Goal: Task Accomplishment & Management: Manage account settings

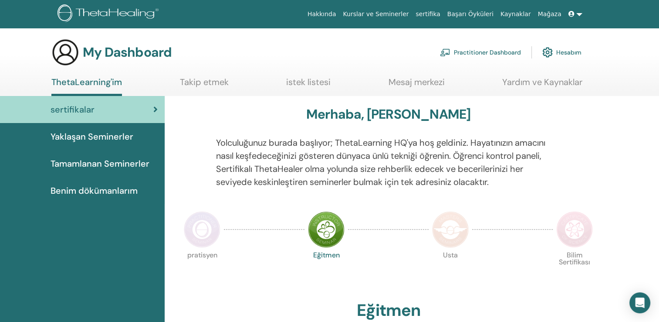
click at [565, 51] on link "Hesabım" at bounding box center [562, 52] width 39 height 19
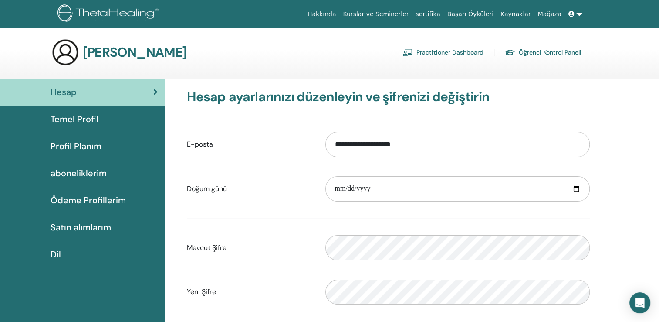
click at [80, 118] on span "Temel Profil" at bounding box center [75, 118] width 48 height 13
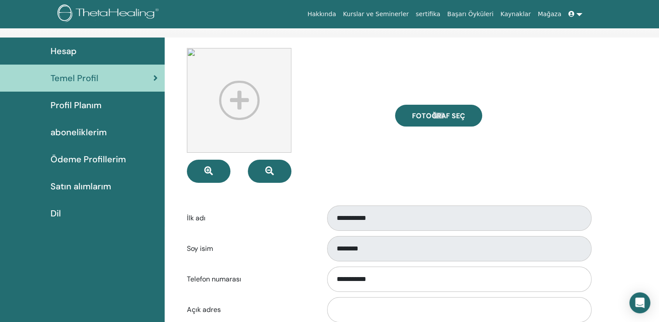
scroll to position [46, 0]
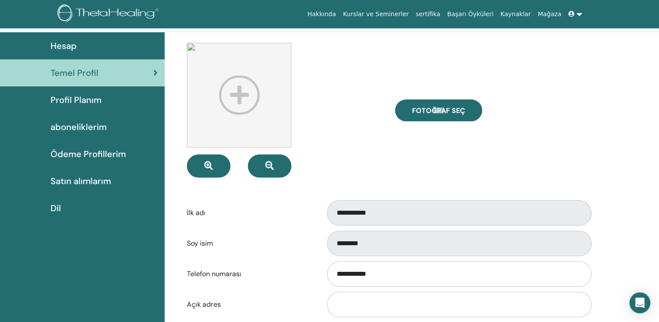
click at [65, 95] on span "Profil Planım" at bounding box center [76, 99] width 51 height 13
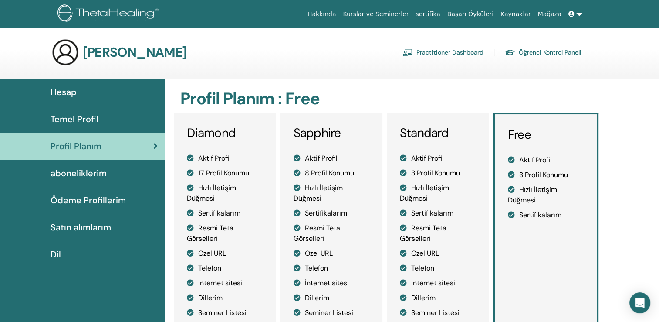
click at [579, 10] on link at bounding box center [575, 14] width 21 height 16
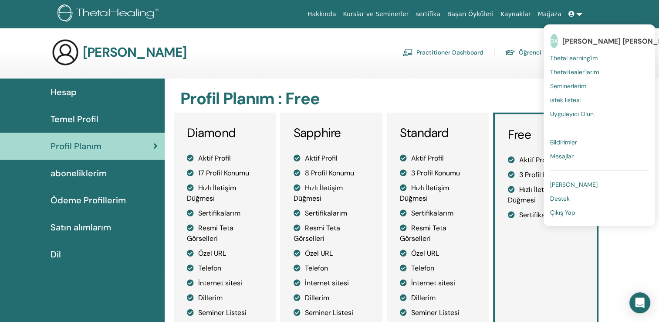
click at [561, 156] on span "Mesajlar" at bounding box center [562, 156] width 24 height 8
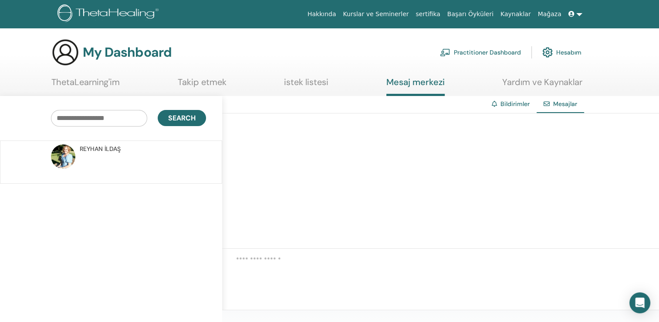
click at [117, 151] on span "REYHAN İLDAŞ" at bounding box center [100, 148] width 41 height 9
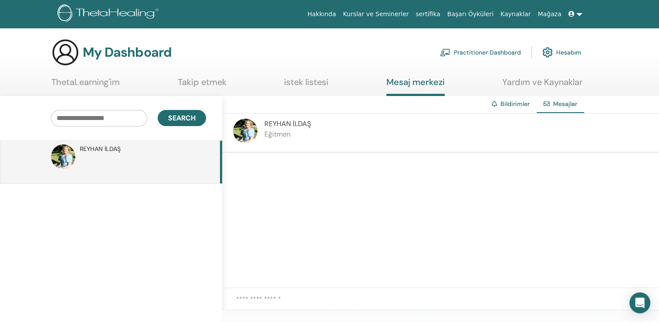
click at [574, 12] on icon at bounding box center [572, 14] width 6 height 6
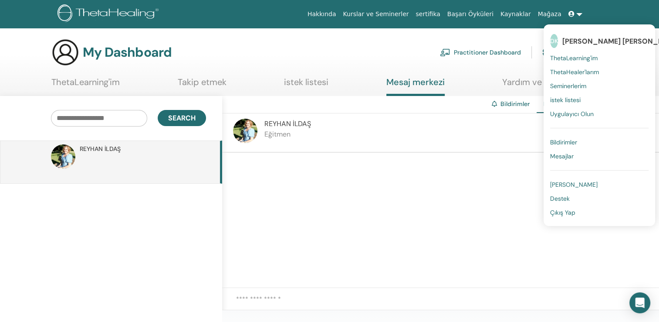
click at [586, 182] on span "[PERSON_NAME]" at bounding box center [574, 184] width 48 height 8
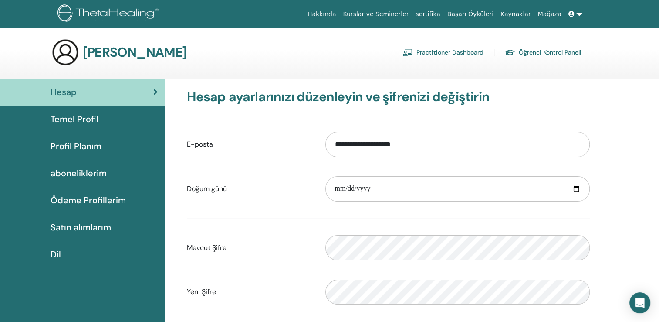
click at [152, 95] on div "Hesap" at bounding box center [82, 91] width 151 height 13
click at [84, 116] on span "Temel Profil" at bounding box center [75, 118] width 48 height 13
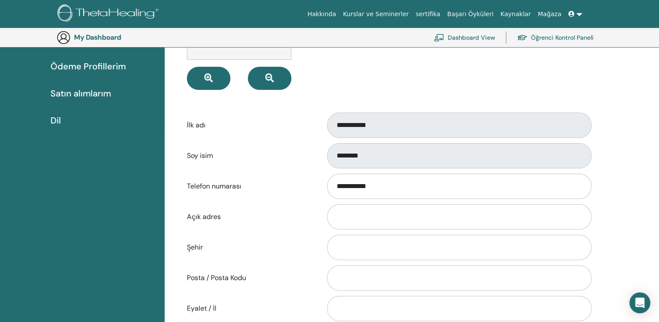
scroll to position [154, 0]
click at [415, 182] on input "**********" at bounding box center [459, 185] width 265 height 25
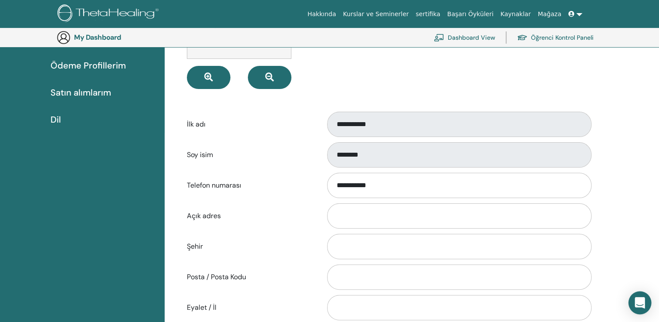
click at [642, 297] on div "Open Intercom Messenger" at bounding box center [640, 302] width 23 height 23
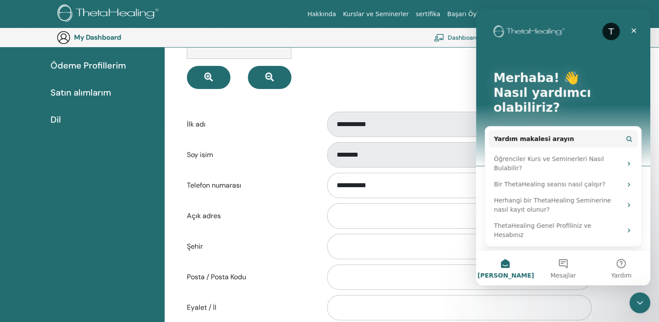
scroll to position [0, 0]
click at [565, 262] on button "2 Mesajlar" at bounding box center [563, 267] width 58 height 35
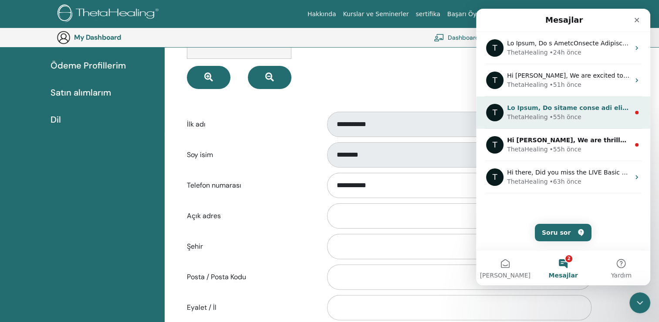
click at [564, 114] on div "• 55h önce" at bounding box center [566, 116] width 32 height 9
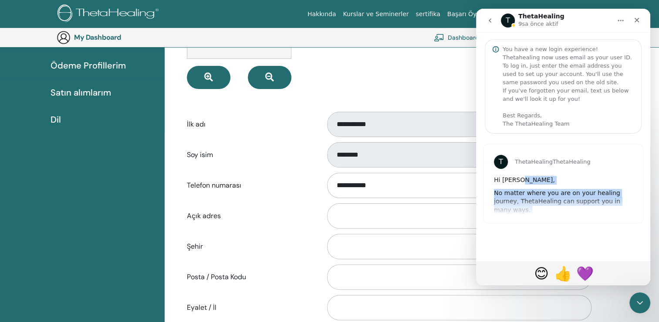
drag, startPoint x: 605, startPoint y: 182, endPoint x: 620, endPoint y: 252, distance: 71.6
click at [620, 252] on div "T ThetaHealing ThetaHealing Hi Derya, No matter where you are on your healing j…" at bounding box center [563, 193] width 174 height 120
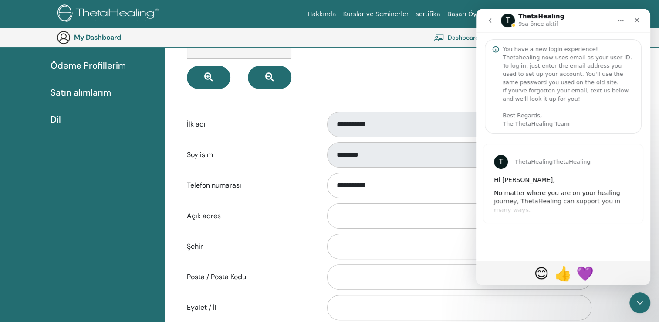
drag, startPoint x: 620, startPoint y: 252, endPoint x: 598, endPoint y: 163, distance: 91.7
click at [598, 163] on div "T ThetaHealing ThetaHealing" at bounding box center [563, 162] width 139 height 14
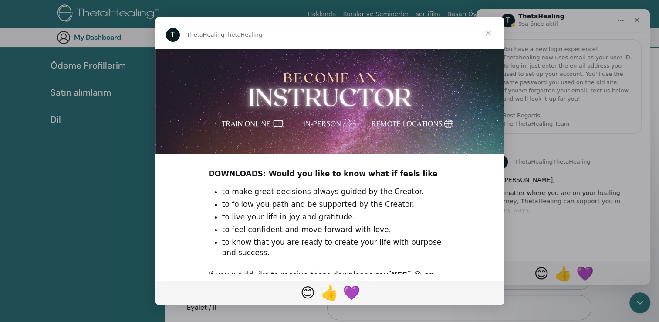
scroll to position [256, 0]
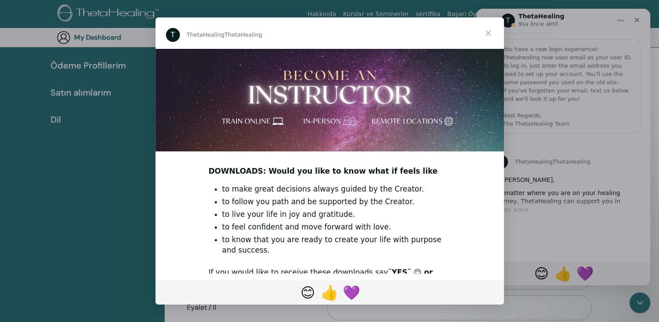
click at [485, 34] on span "Kapat" at bounding box center [488, 32] width 31 height 31
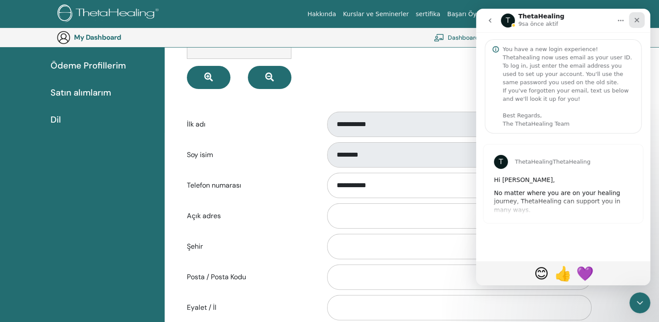
click at [639, 19] on icon "Kapat" at bounding box center [637, 20] width 5 height 5
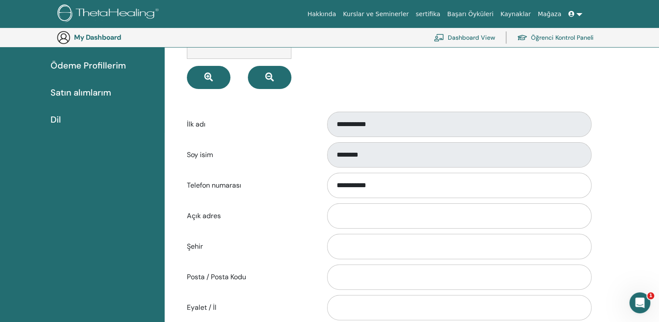
scroll to position [0, 0]
click at [646, 297] on div "Intercom Messenger uygulamasını aç" at bounding box center [639, 301] width 29 height 29
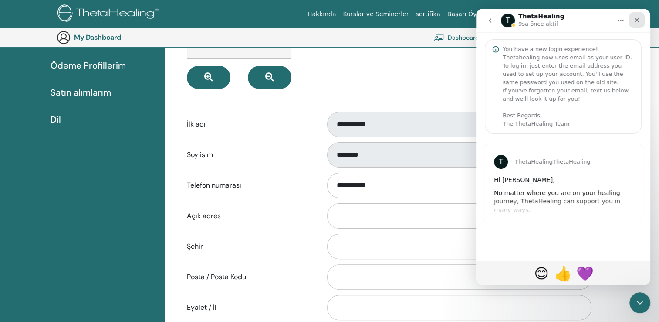
click at [634, 20] on icon "Kapat" at bounding box center [637, 20] width 7 height 7
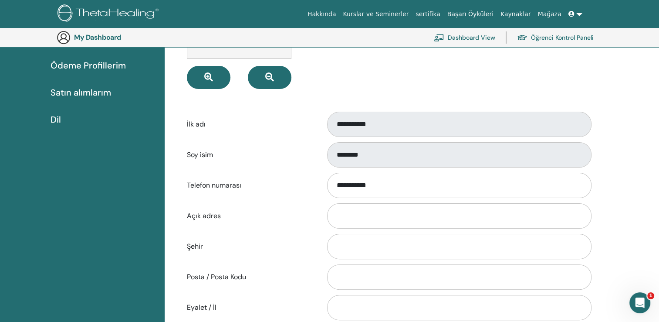
click at [567, 34] on link "Öğrenci Kontrol Paneli" at bounding box center [555, 37] width 77 height 19
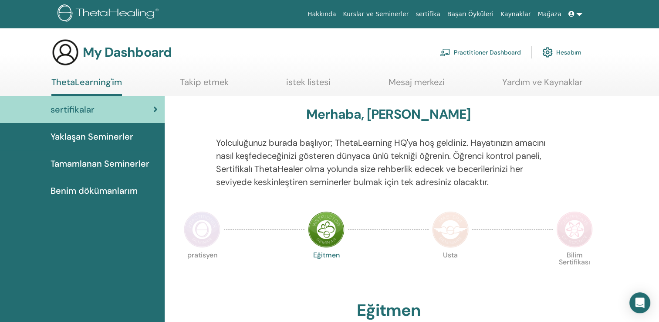
click at [563, 48] on link "Hesabım" at bounding box center [562, 52] width 39 height 19
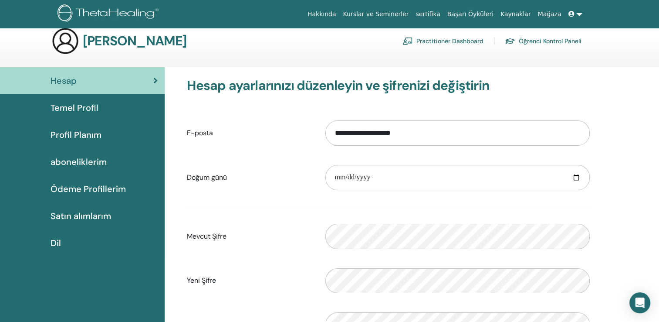
scroll to position [7, 0]
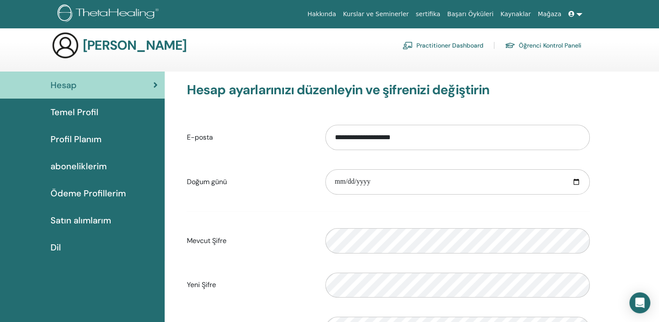
click at [86, 110] on span "Temel Profil" at bounding box center [75, 111] width 48 height 13
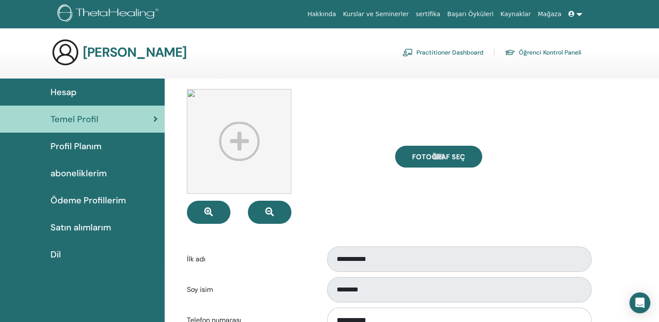
click at [86, 110] on link "Temel Profil" at bounding box center [82, 118] width 165 height 27
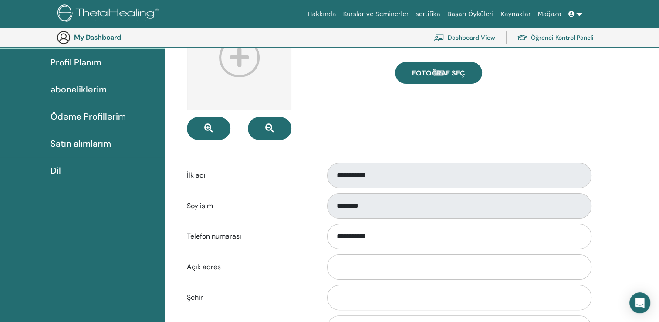
scroll to position [106, 0]
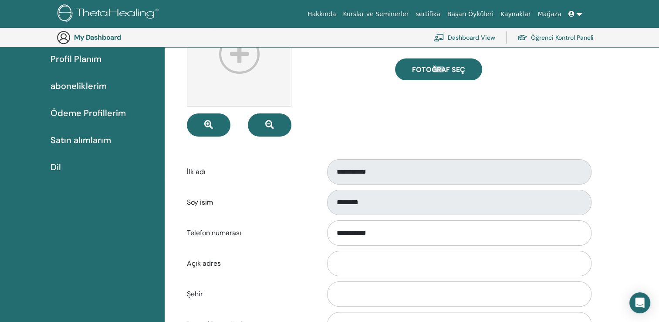
drag, startPoint x: 373, startPoint y: 201, endPoint x: 321, endPoint y: 114, distance: 101.7
click at [321, 114] on div at bounding box center [284, 69] width 208 height 135
